Goal: Transaction & Acquisition: Purchase product/service

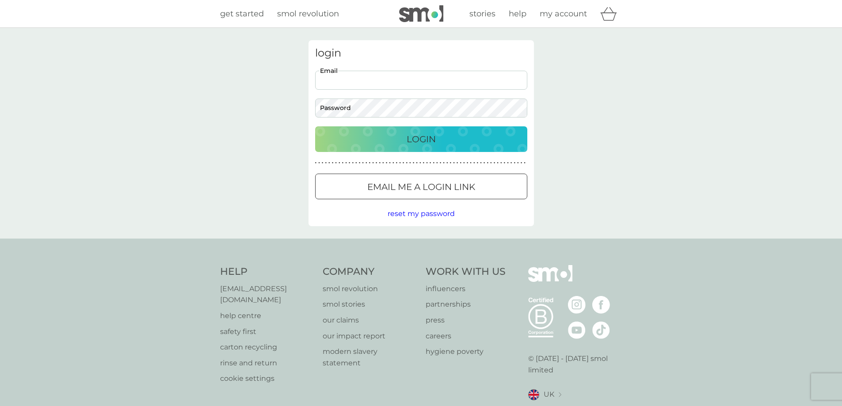
click at [434, 75] on input "Email" at bounding box center [421, 80] width 212 height 19
type input "viktoria_mccaughey@hotmail.co.uk"
click at [419, 145] on p "Login" at bounding box center [421, 139] width 29 height 14
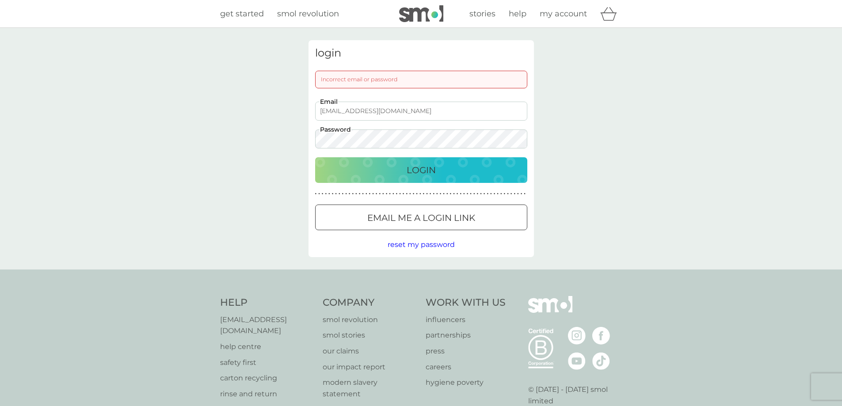
click at [422, 167] on p "Login" at bounding box center [421, 170] width 29 height 14
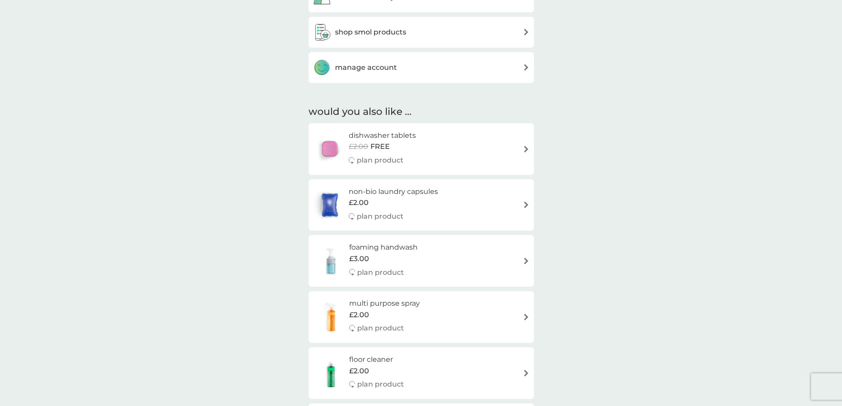
scroll to position [381, 0]
click at [494, 255] on div "foaming handwash £3.00 plan product" at bounding box center [421, 258] width 217 height 38
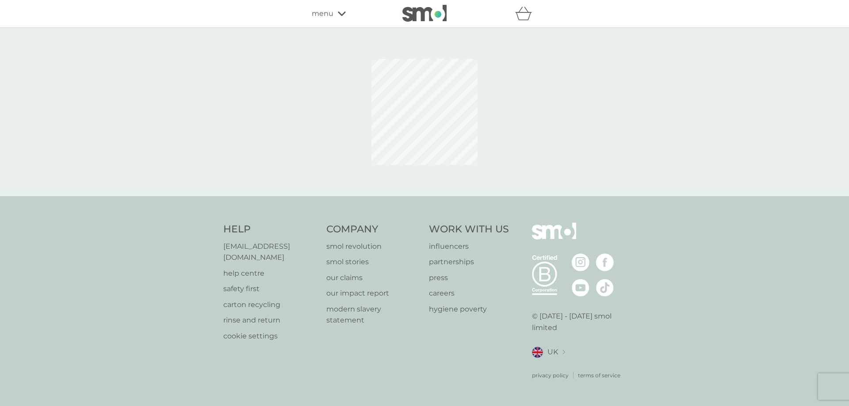
select select "119"
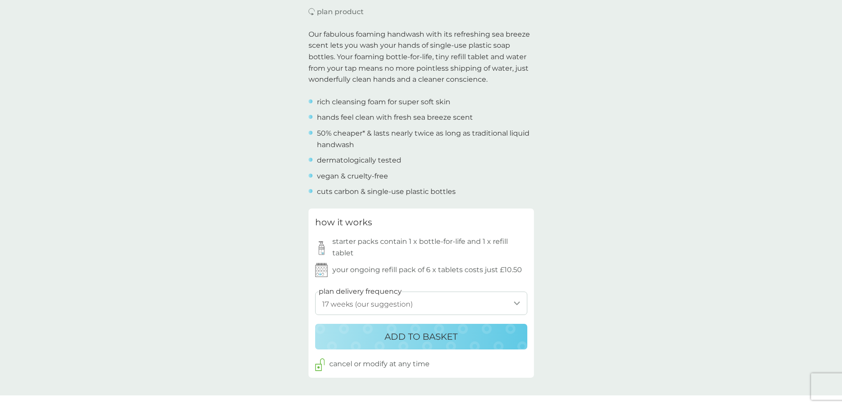
scroll to position [309, 0]
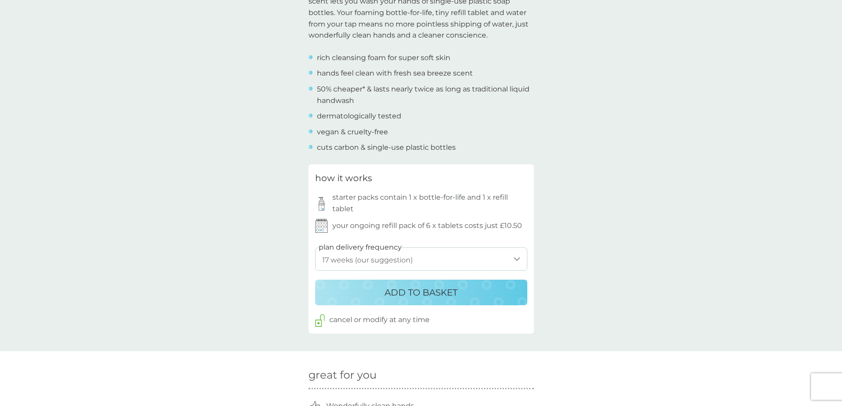
click at [421, 296] on p "ADD TO BASKET" at bounding box center [421, 293] width 73 height 14
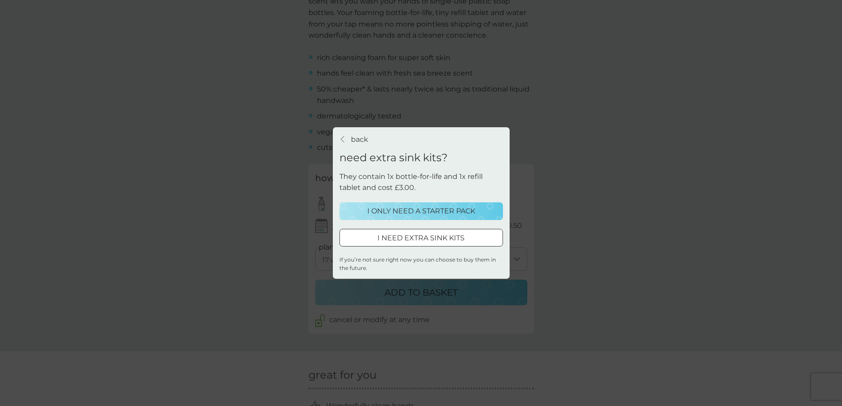
click at [429, 210] on p "I ONLY NEED A STARTER PACK" at bounding box center [421, 211] width 108 height 11
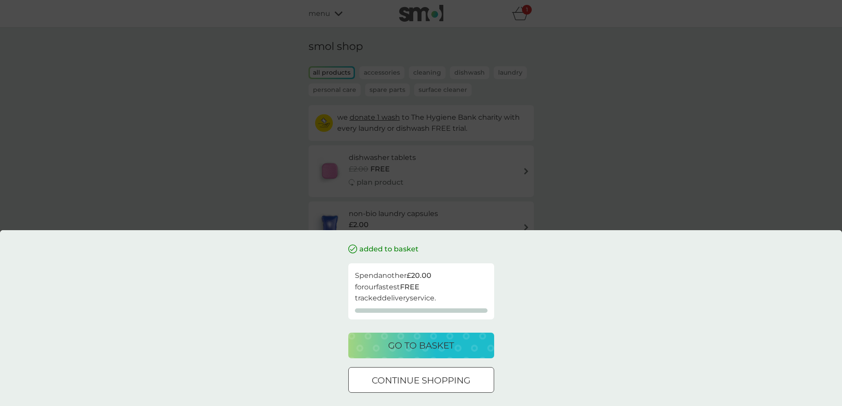
click at [428, 341] on p "go to basket" at bounding box center [421, 346] width 66 height 14
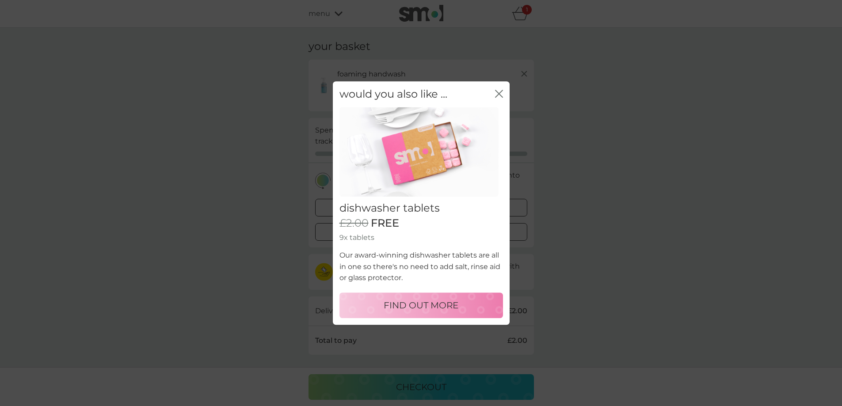
click at [495, 91] on icon "close" at bounding box center [499, 94] width 8 height 8
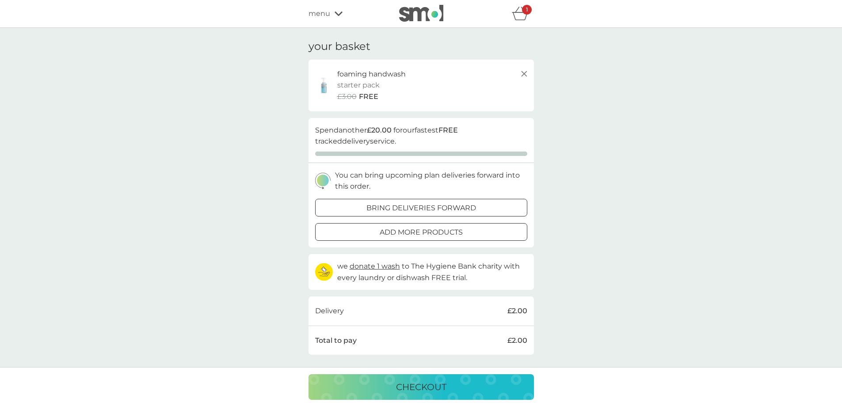
click at [322, 16] on span "menu" at bounding box center [320, 13] width 22 height 11
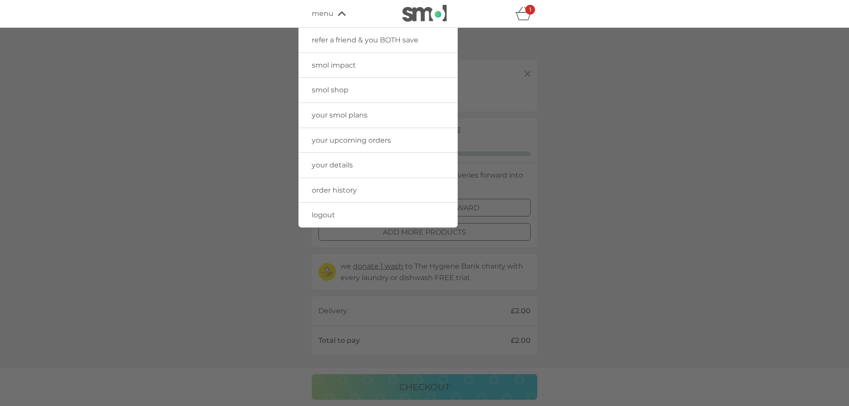
click at [334, 88] on span "smol shop" at bounding box center [330, 90] width 37 height 8
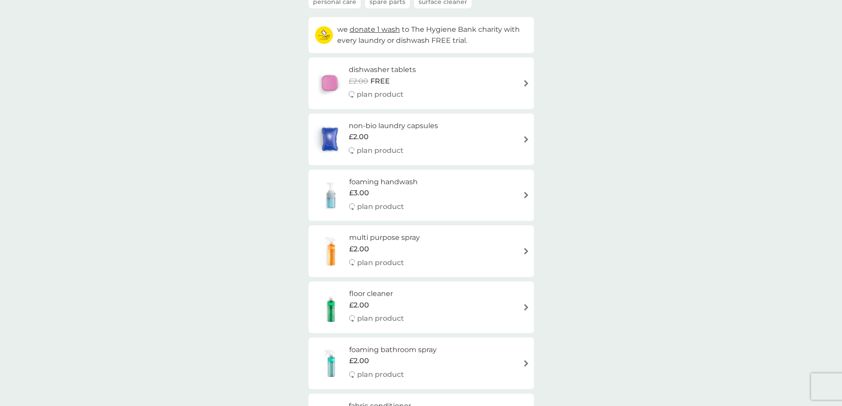
scroll to position [88, 0]
click at [445, 190] on div "foaming handwash £3.00 plan product" at bounding box center [421, 195] width 217 height 38
select select "119"
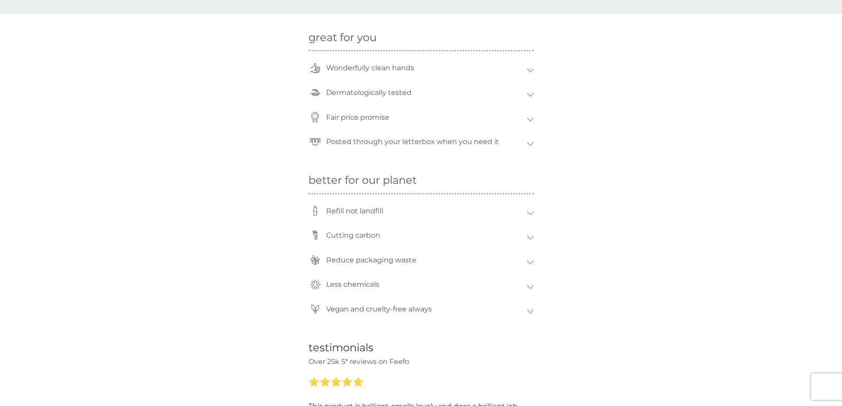
scroll to position [354, 0]
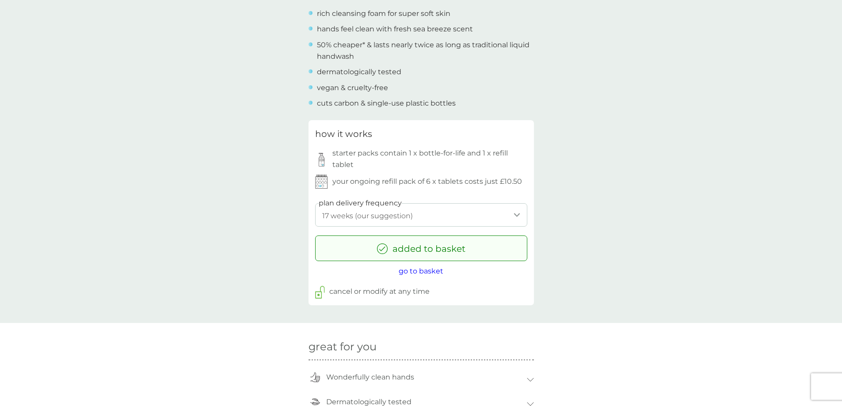
click at [430, 271] on span "go to basket" at bounding box center [421, 271] width 45 height 8
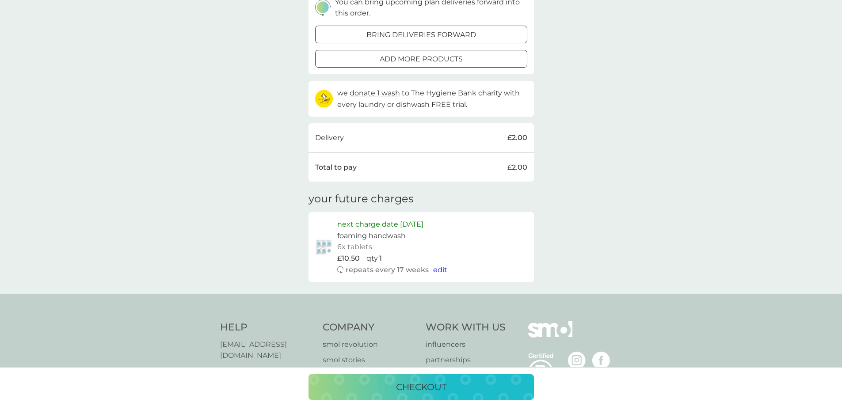
scroll to position [177, 0]
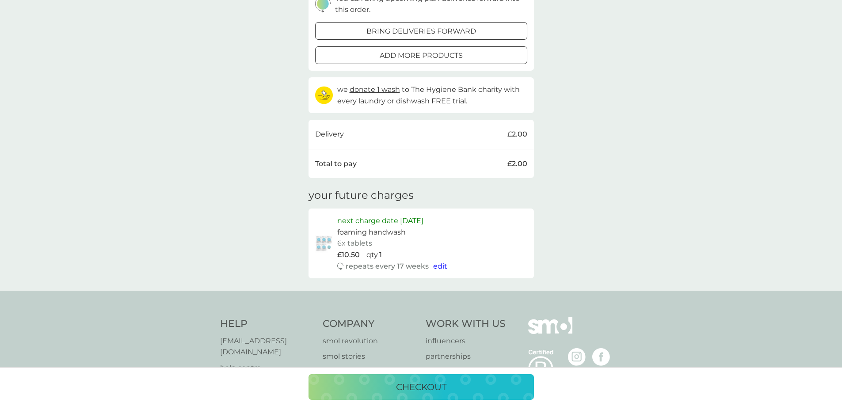
click at [422, 382] on p "checkout" at bounding box center [421, 387] width 50 height 14
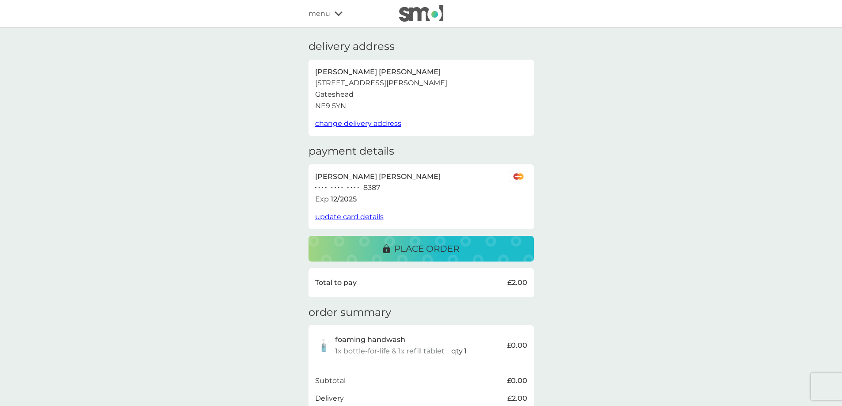
click at [426, 253] on p "place order" at bounding box center [426, 249] width 65 height 14
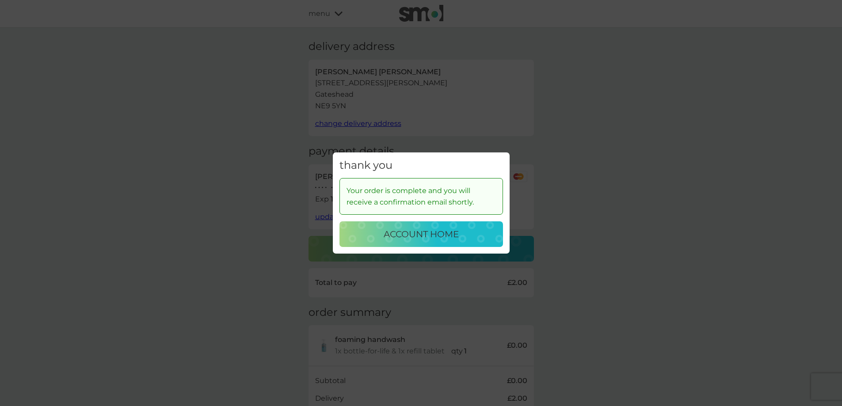
click at [391, 244] on button "account home" at bounding box center [421, 234] width 164 height 26
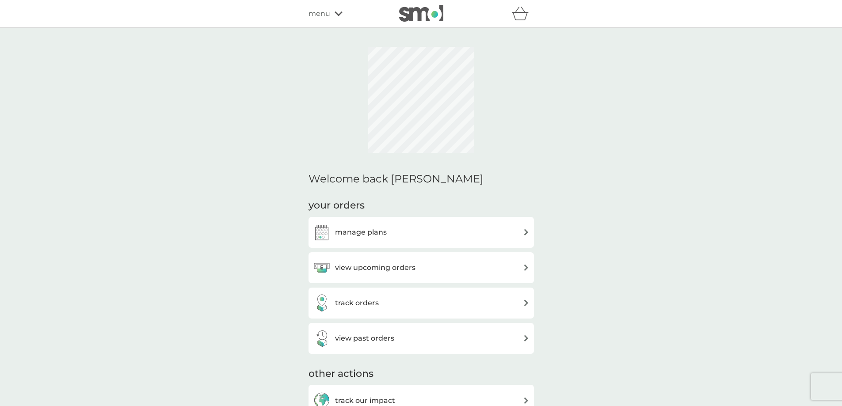
click at [402, 234] on div "manage plans" at bounding box center [421, 233] width 217 height 18
